Goal: Use online tool/utility: Use online tool/utility

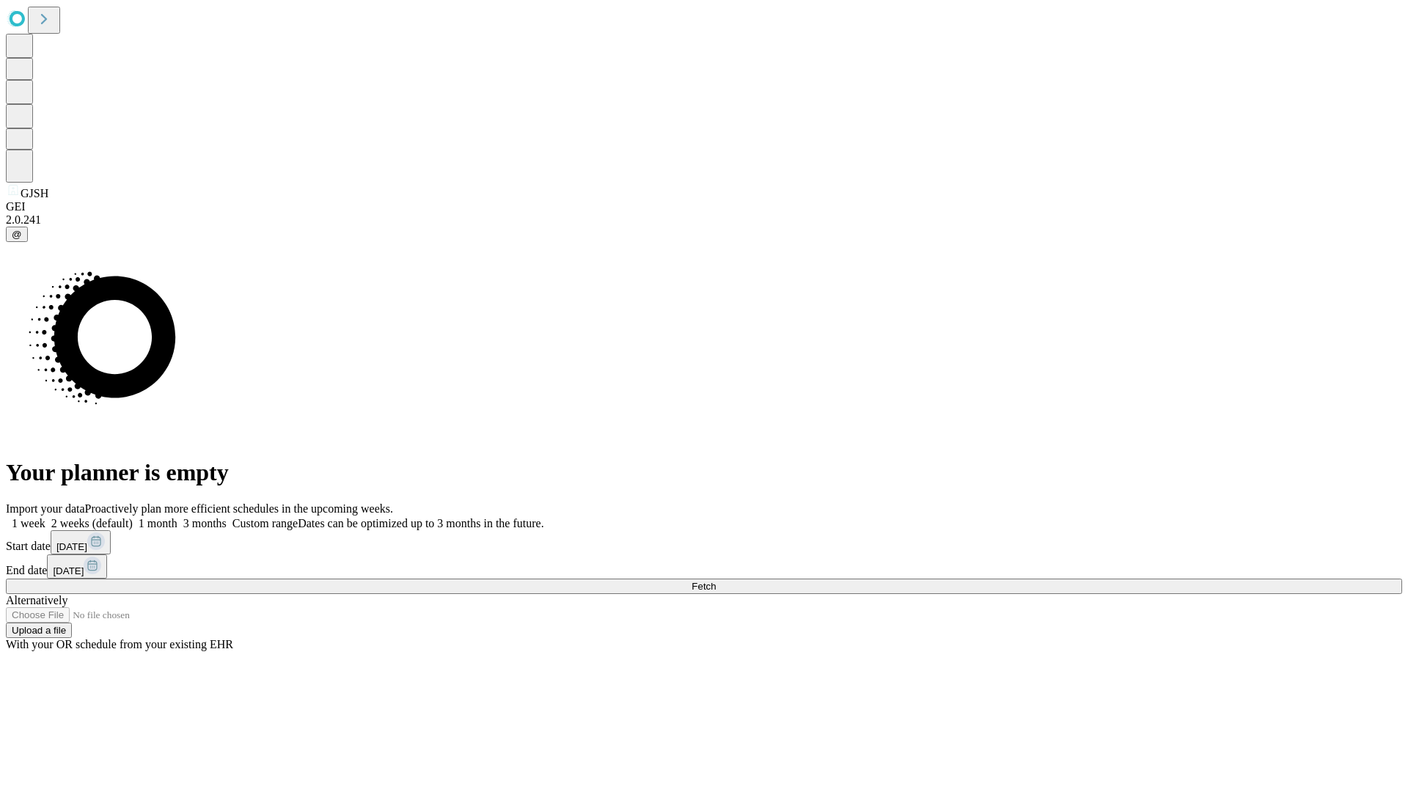
click at [716, 581] on span "Fetch" at bounding box center [704, 586] width 24 height 11
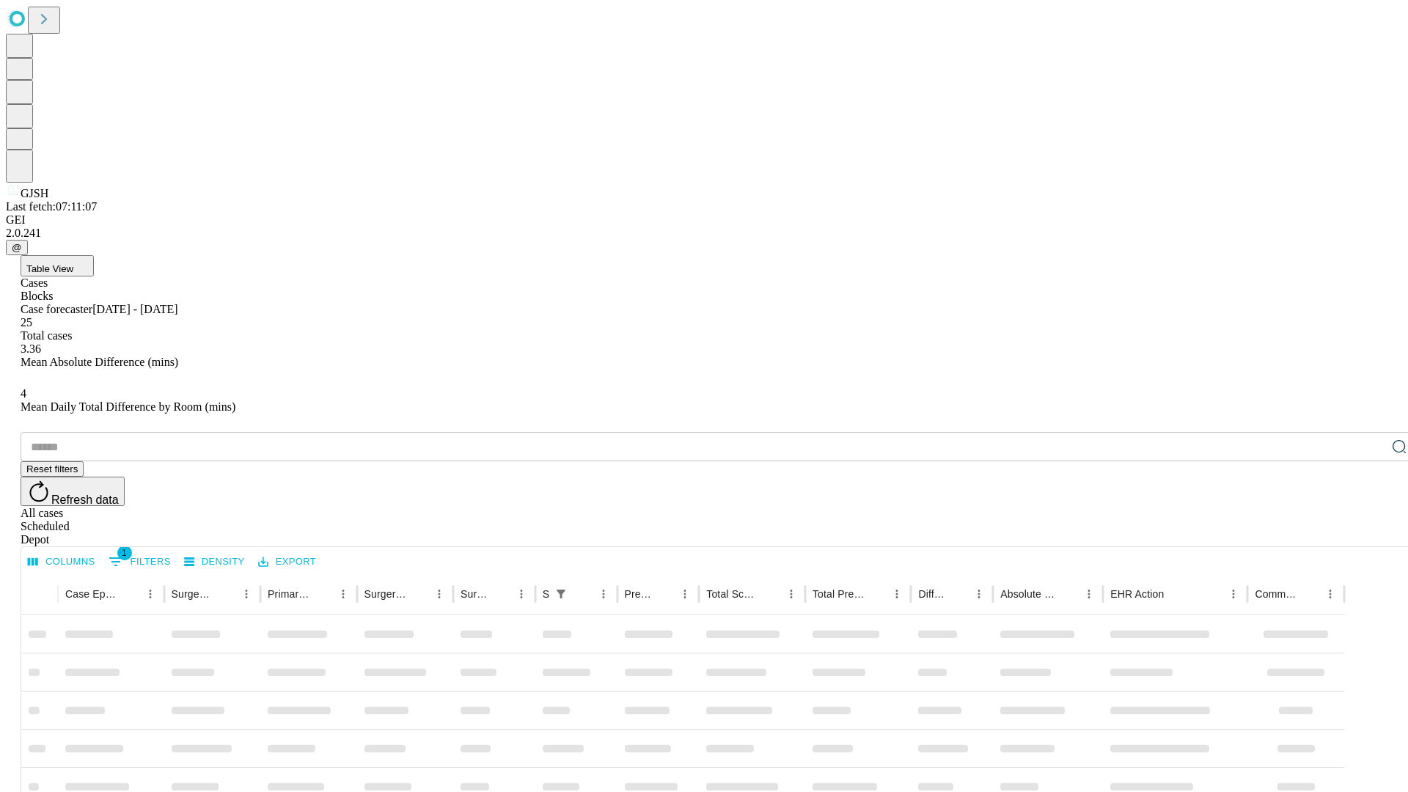
click at [73, 263] on span "Table View" at bounding box center [49, 268] width 47 height 11
